Goal: Information Seeking & Learning: Find specific fact

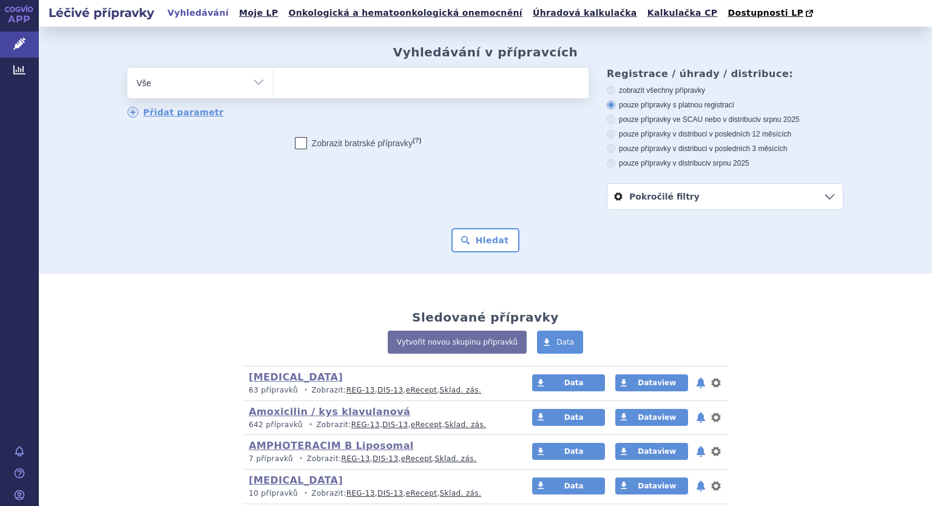
click at [252, 79] on select "Vše Přípravek/SUKL kód MAH VPOIS ATC/Aktivní látka Léková forma Síla" at bounding box center [200, 81] width 146 height 27
select select "filter-atc-group"
click at [127, 69] on select "Vše Přípravek/SUKL kód MAH VPOIS ATC/Aktivní látka Léková forma Síla" at bounding box center [200, 81] width 146 height 27
click at [285, 87] on ul at bounding box center [431, 80] width 315 height 25
click at [274, 87] on select at bounding box center [273, 82] width 1 height 30
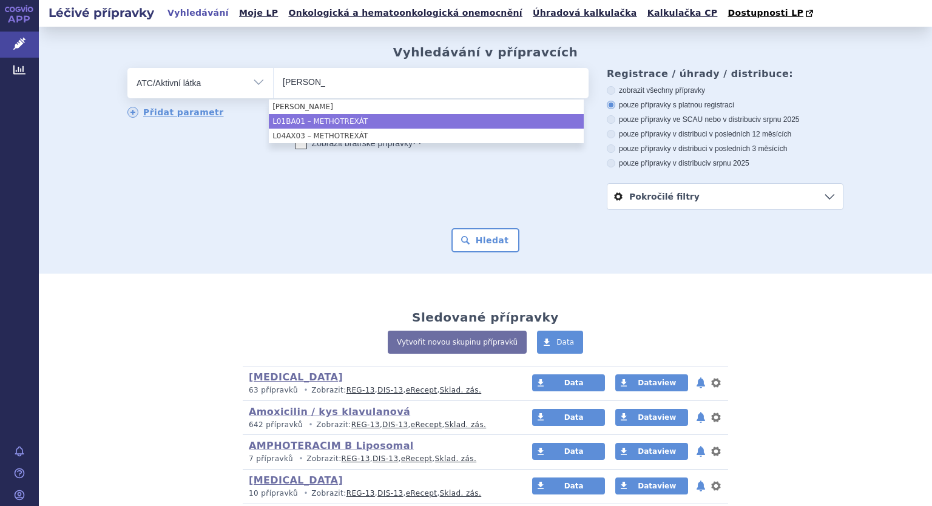
type input "[PERSON_NAME]"
select select "L01BA01"
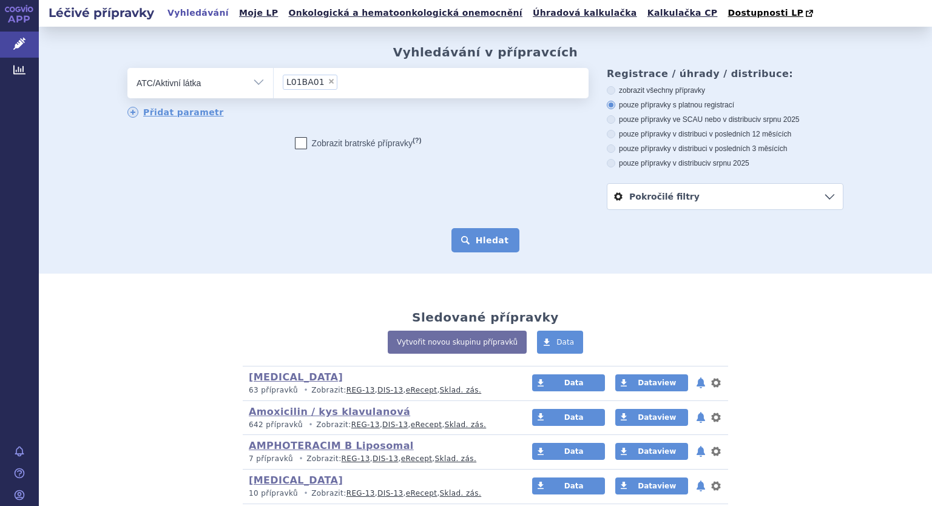
click at [466, 236] on button "Hledat" at bounding box center [486, 240] width 69 height 24
